Goal: Information Seeking & Learning: Learn about a topic

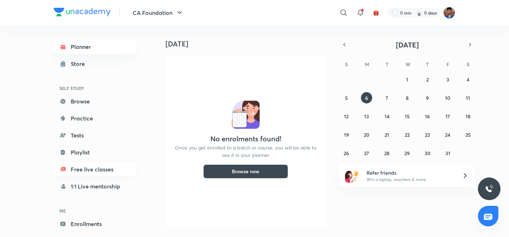
click at [87, 171] on link "Free live classes" at bounding box center [95, 169] width 82 height 14
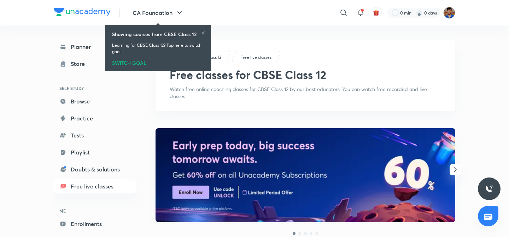
click at [135, 60] on div "SWITCH GOAL" at bounding box center [158, 62] width 92 height 8
